Goal: Participate in discussion: Engage in conversation with other users on a specific topic

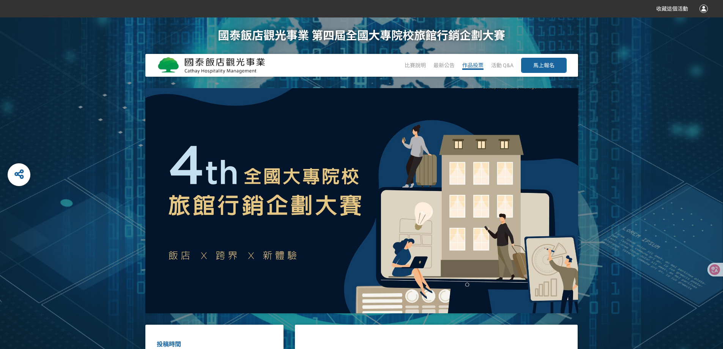
click at [464, 62] on span "作品投票" at bounding box center [472, 65] width 21 height 6
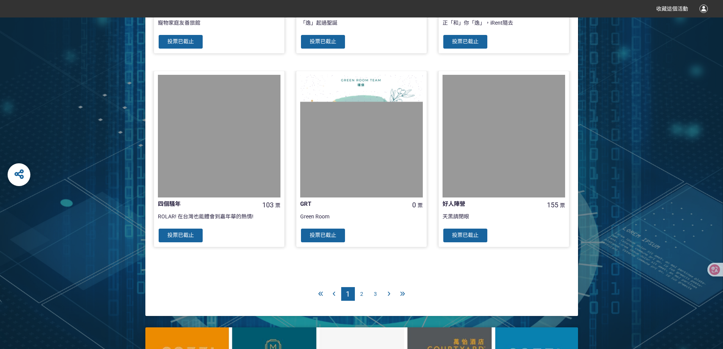
scroll to position [721, 0]
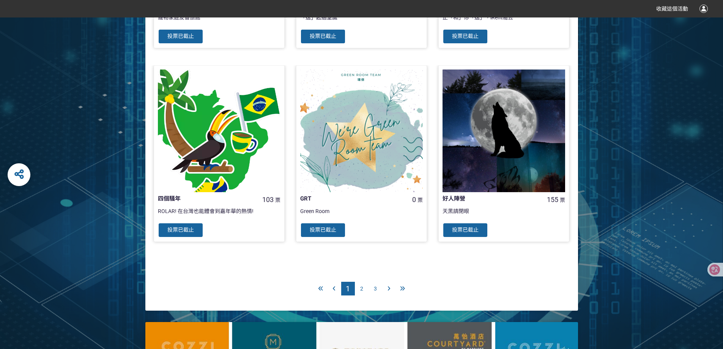
click at [364, 291] on div "2" at bounding box center [362, 289] width 14 height 14
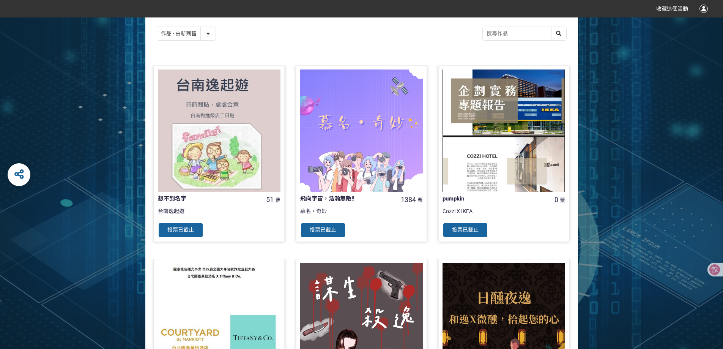
scroll to position [38, 0]
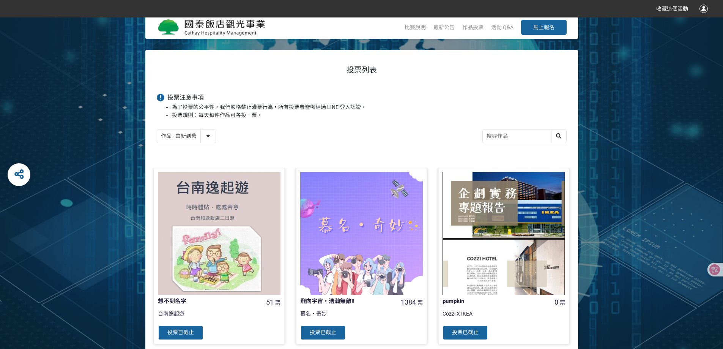
click at [203, 132] on select "作品 - 由新到舊 作品 - 由舊到新 票數 - 由多到少 票數 - 由少到多" at bounding box center [186, 135] width 58 height 13
select select "vote"
click at [157, 130] on select "作品 - 由新到舊 作品 - 由舊到新 票數 - 由多到少 票數 - 由少到多" at bounding box center [186, 135] width 58 height 13
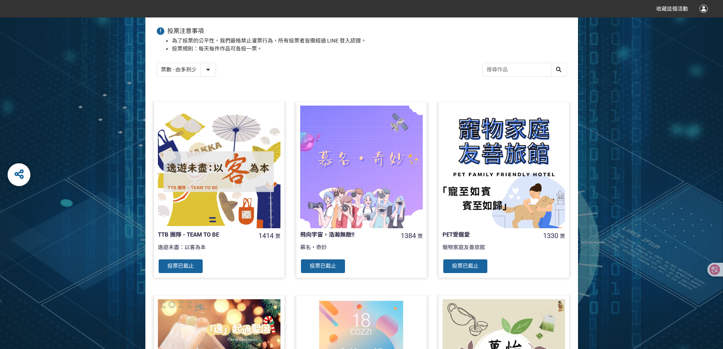
scroll to position [190, 0]
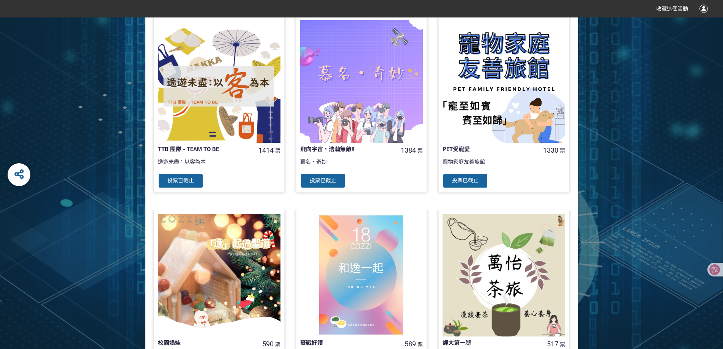
click at [220, 116] on div at bounding box center [219, 81] width 123 height 123
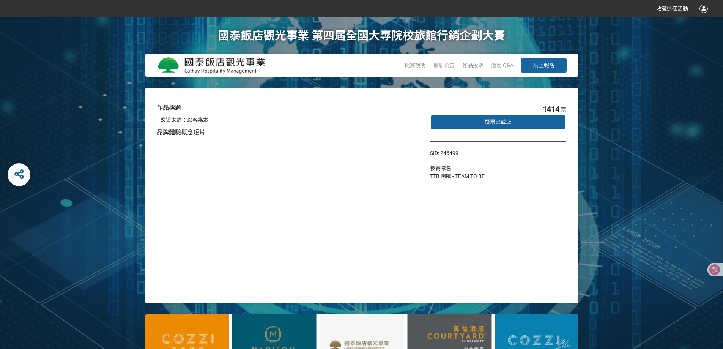
select select "vote"
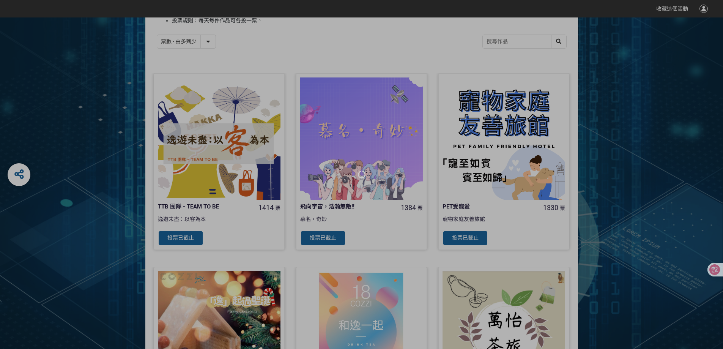
scroll to position [190, 0]
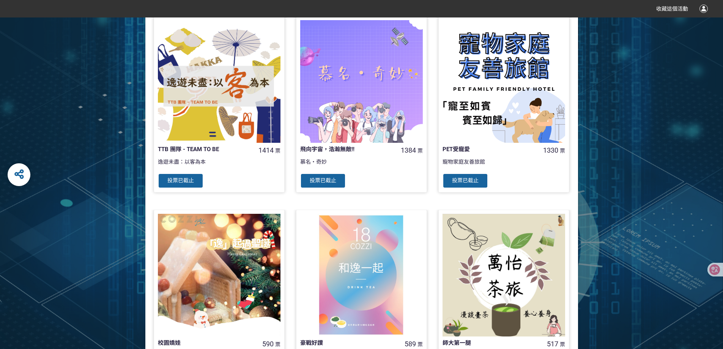
click at [329, 121] on div at bounding box center [361, 81] width 123 height 123
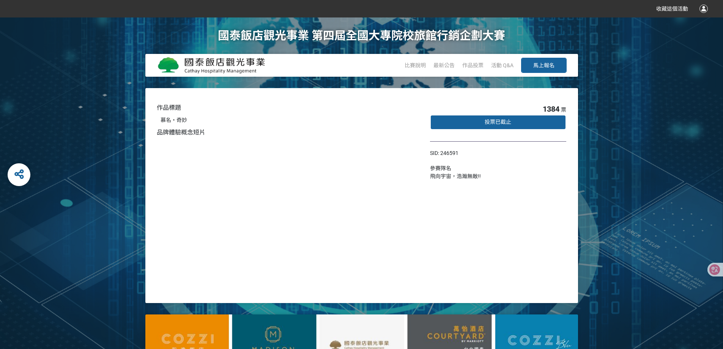
drag, startPoint x: 260, startPoint y: 0, endPoint x: 60, endPoint y: 231, distance: 305.4
click at [60, 231] on div "作品標題 慕名・奇妙 品牌體驗概念短片 1384 票 投票已截止 SID: 246591 參賽隊名 飛向宇宙，浩瀚無敵!!" at bounding box center [361, 195] width 723 height 215
